Goal: Information Seeking & Learning: Learn about a topic

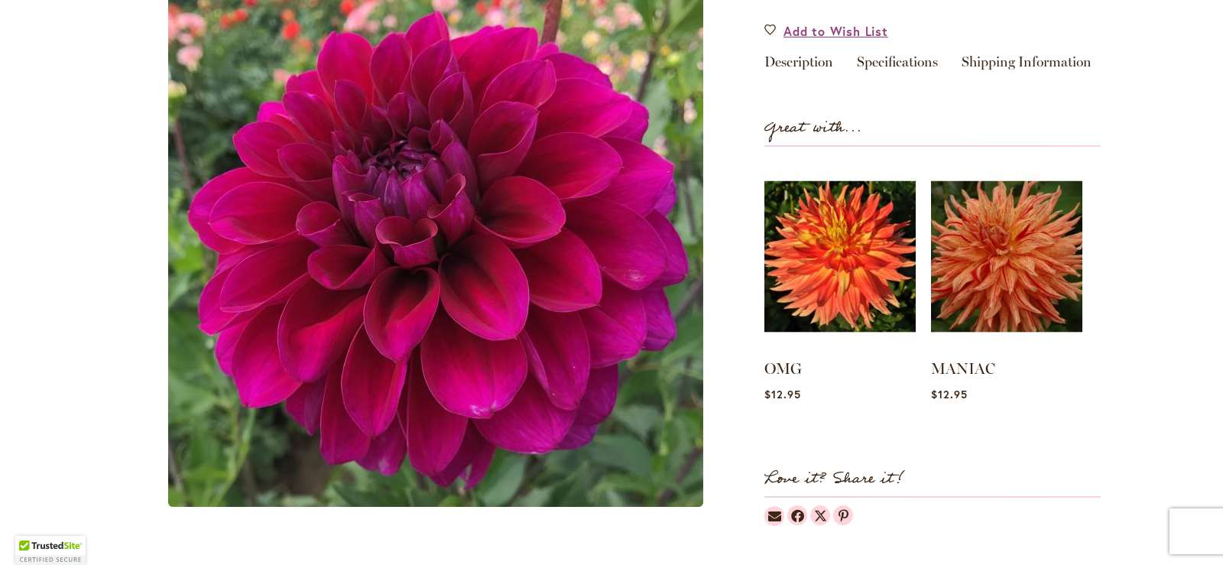
scroll to position [153, 0]
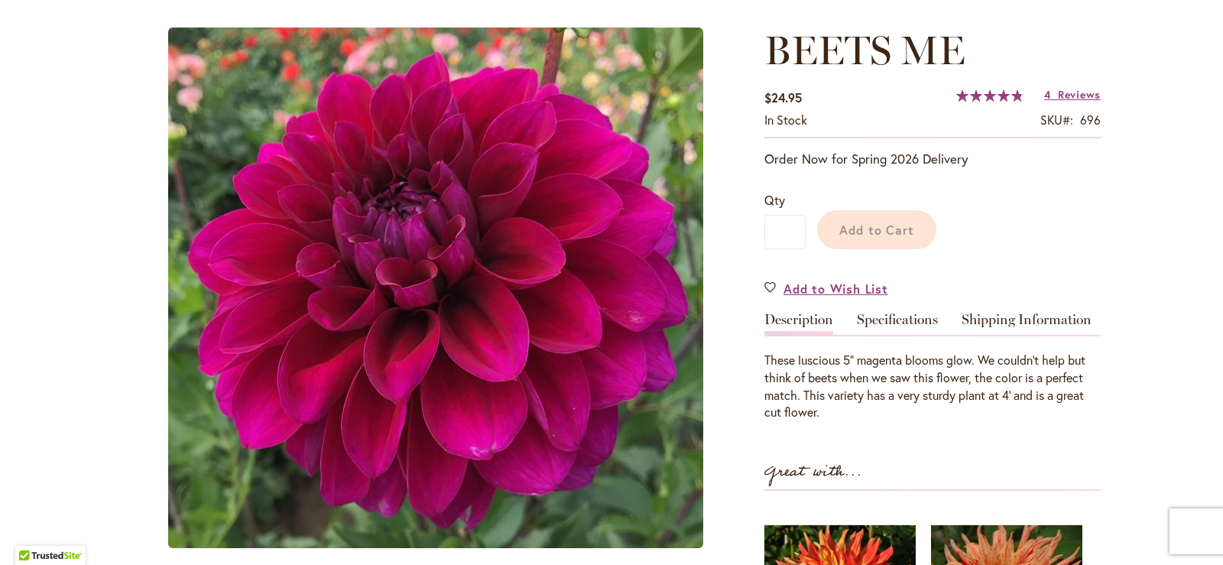
click at [804, 321] on div "BEETS ME $24.95 In stock SKU 696 Rating: 97 % of 100 4 Reviews Add Your Review …" at bounding box center [933, 449] width 336 height 843
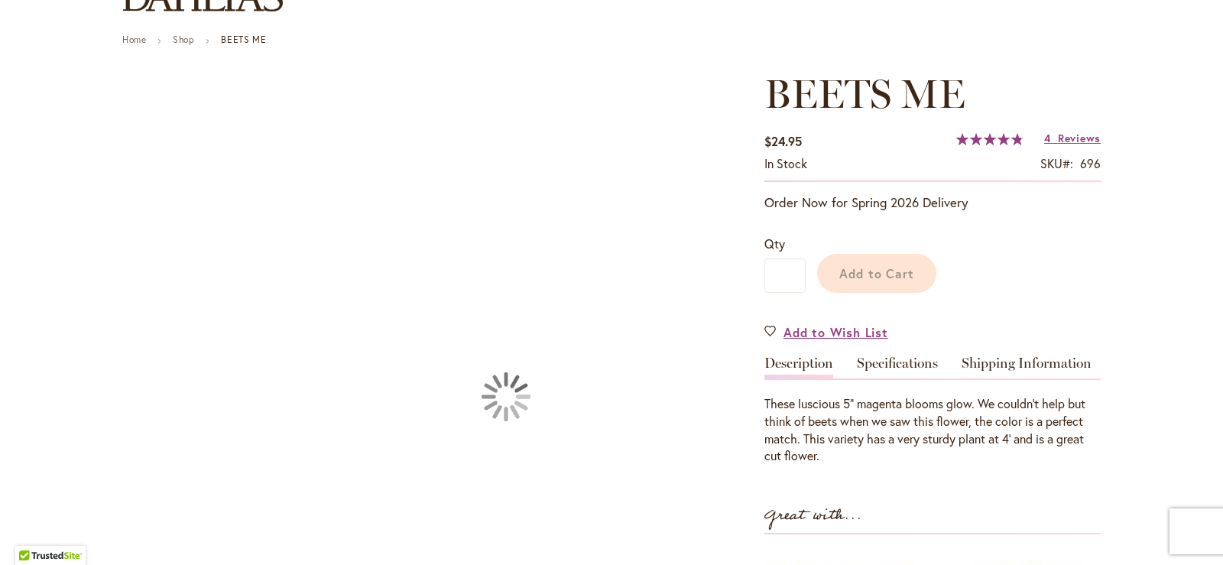
scroll to position [412, 0]
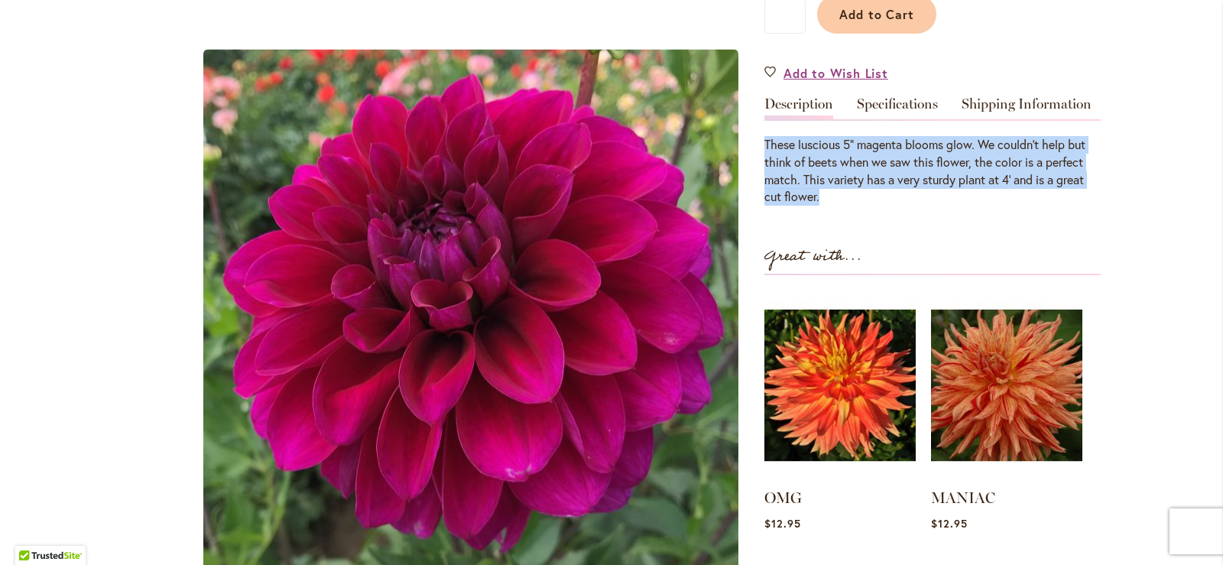
drag, startPoint x: 817, startPoint y: 196, endPoint x: 753, endPoint y: 151, distance: 78.9
copy p "These luscious 5" magenta blooms glow. We couldn't help but think of beets when…"
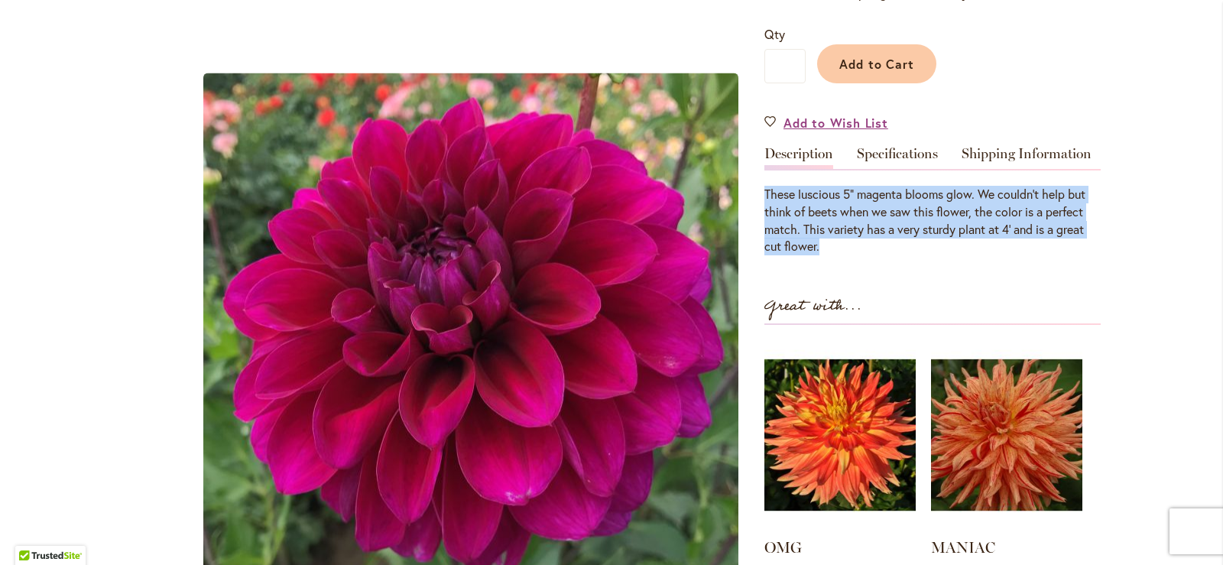
scroll to position [336, 0]
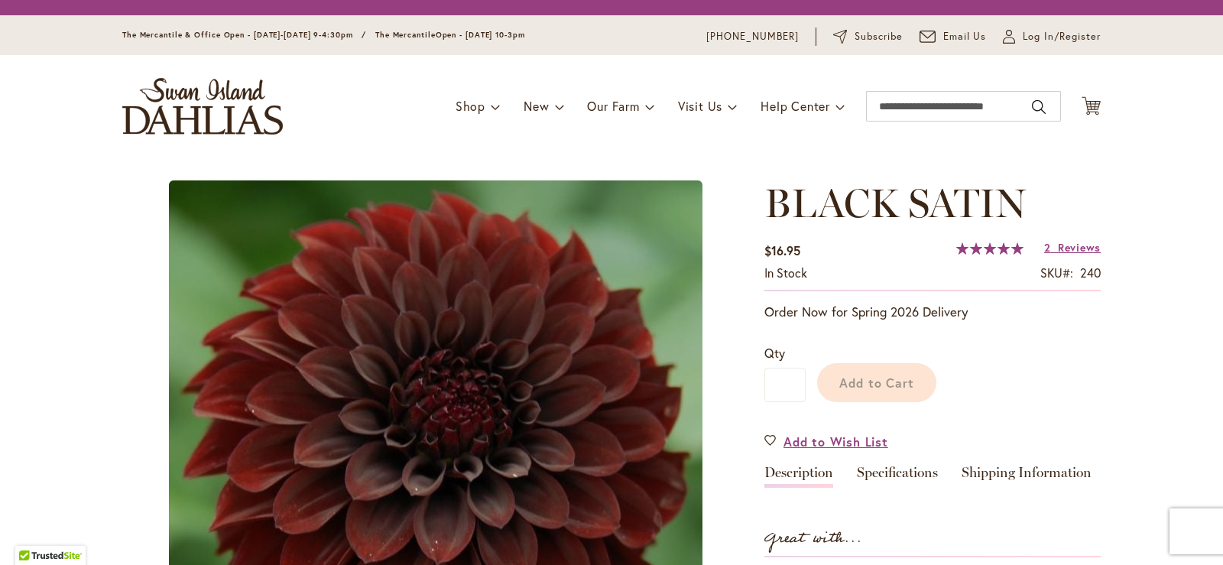
click at [801, 466] on link "Description" at bounding box center [799, 477] width 69 height 22
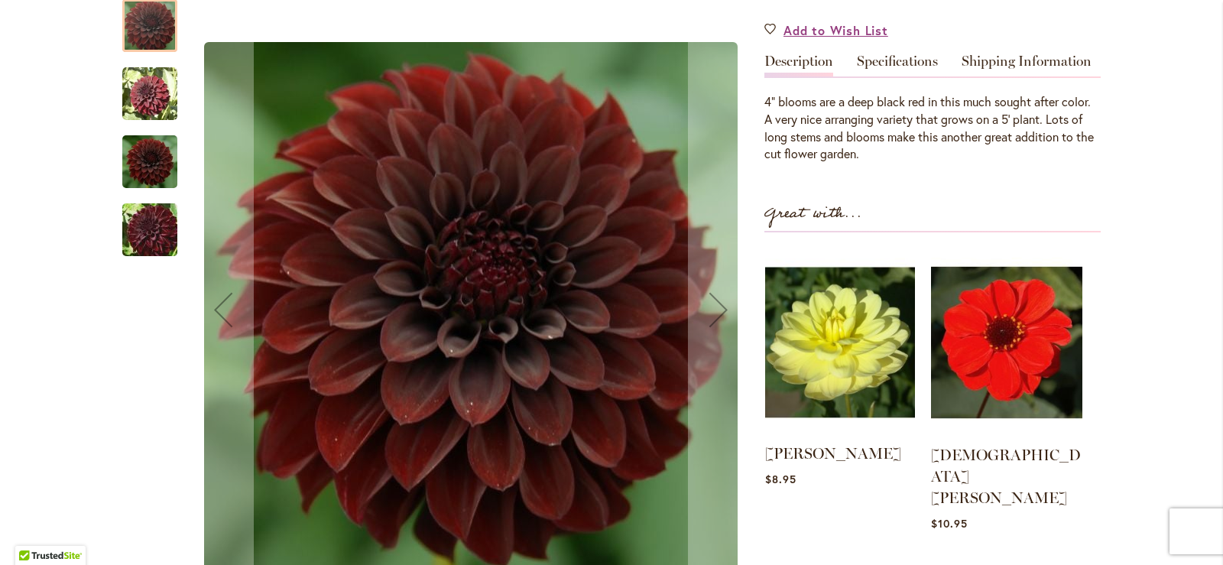
scroll to position [302, 0]
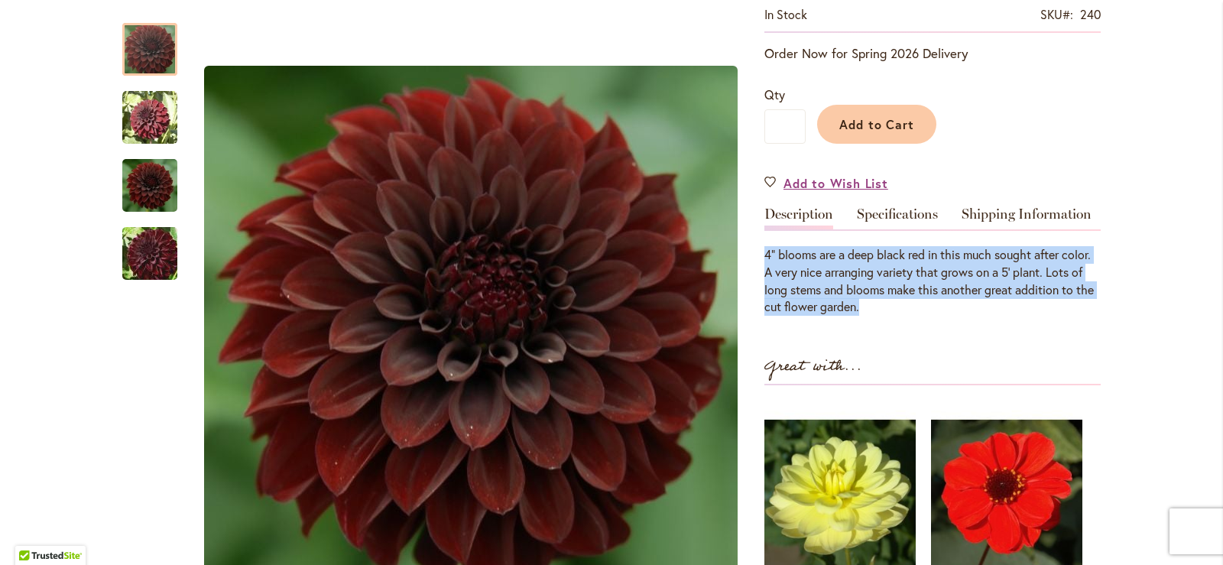
drag, startPoint x: 855, startPoint y: 307, endPoint x: 758, endPoint y: 251, distance: 111.3
click at [765, 251] on div "4" blooms are a deep black red in this much sought after color. A very nice arr…" at bounding box center [933, 281] width 336 height 70
copy div "4" blooms are a deep black red in this much sought after color. A very nice arr…"
